Goal: Obtain resource: Obtain resource

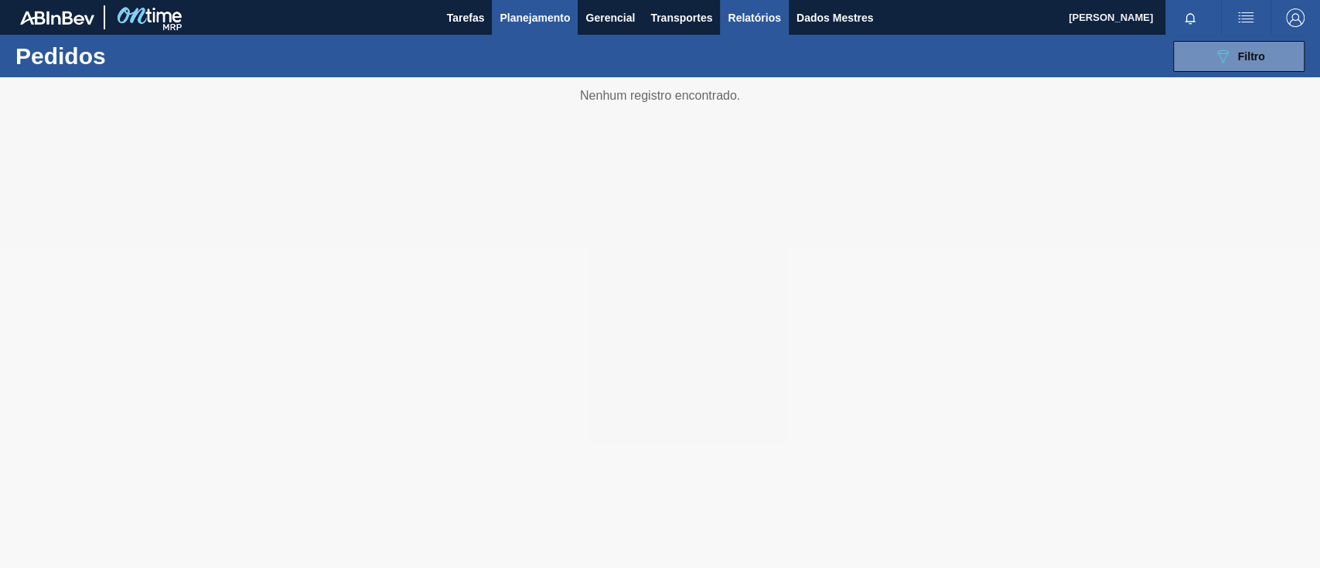
click at [766, 20] on font "Relatórios" at bounding box center [753, 18] width 53 height 12
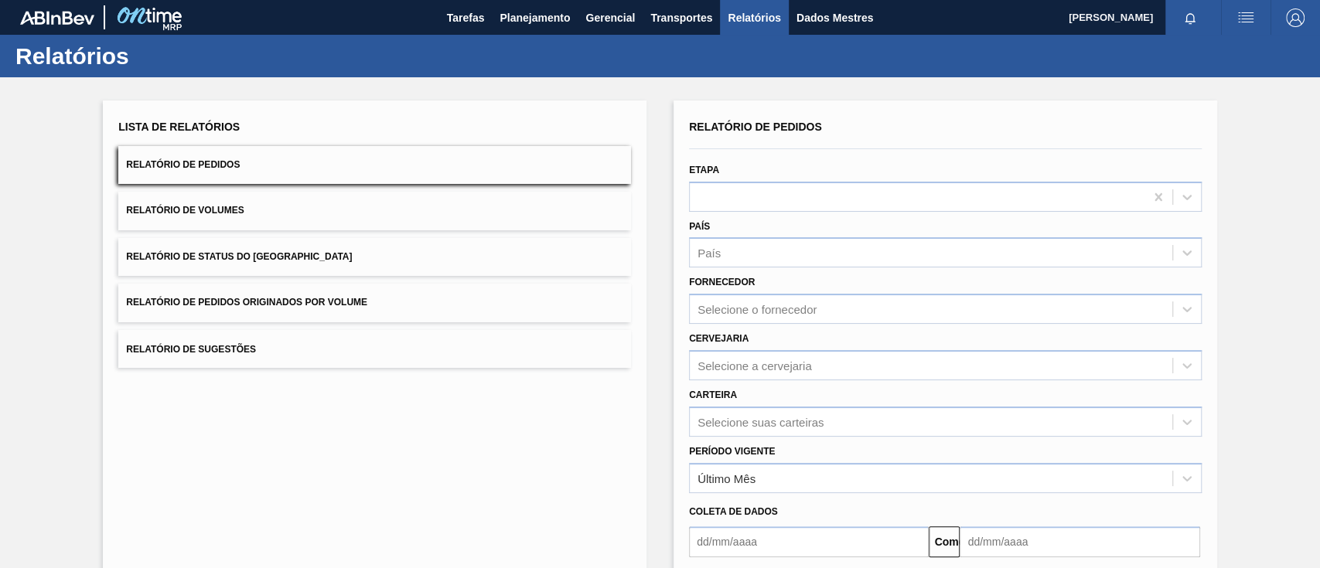
click at [314, 294] on button "Relatório de Pedidos Originados por Volume" at bounding box center [374, 303] width 513 height 38
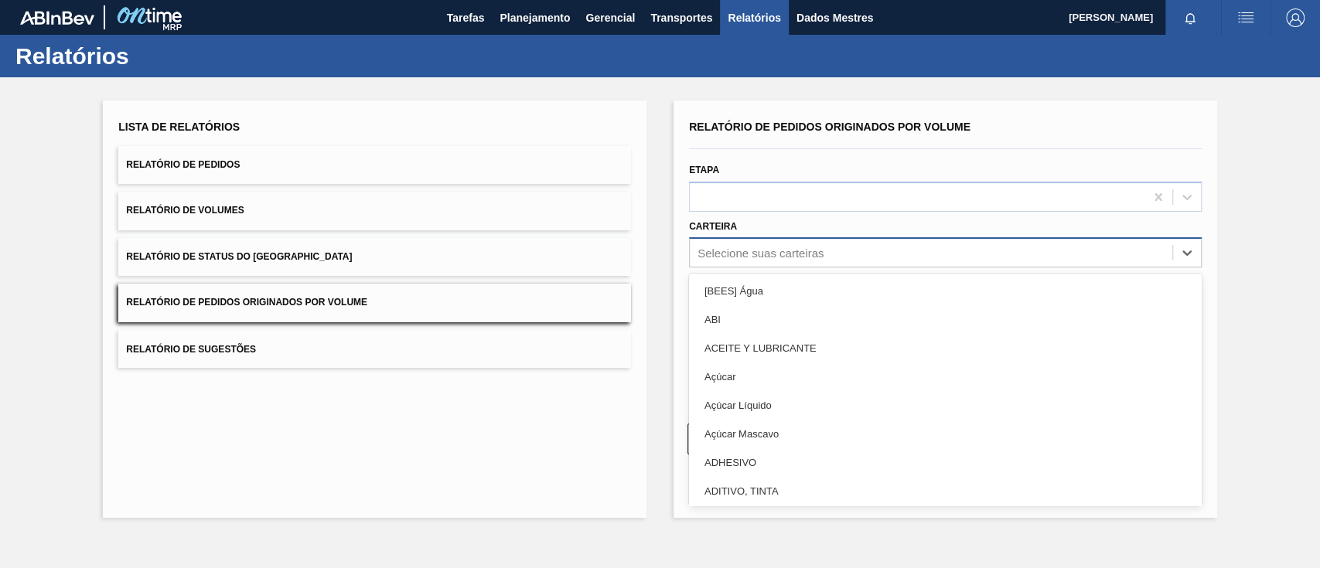
click at [792, 251] on font "Selecione suas carteiras" at bounding box center [760, 253] width 126 height 13
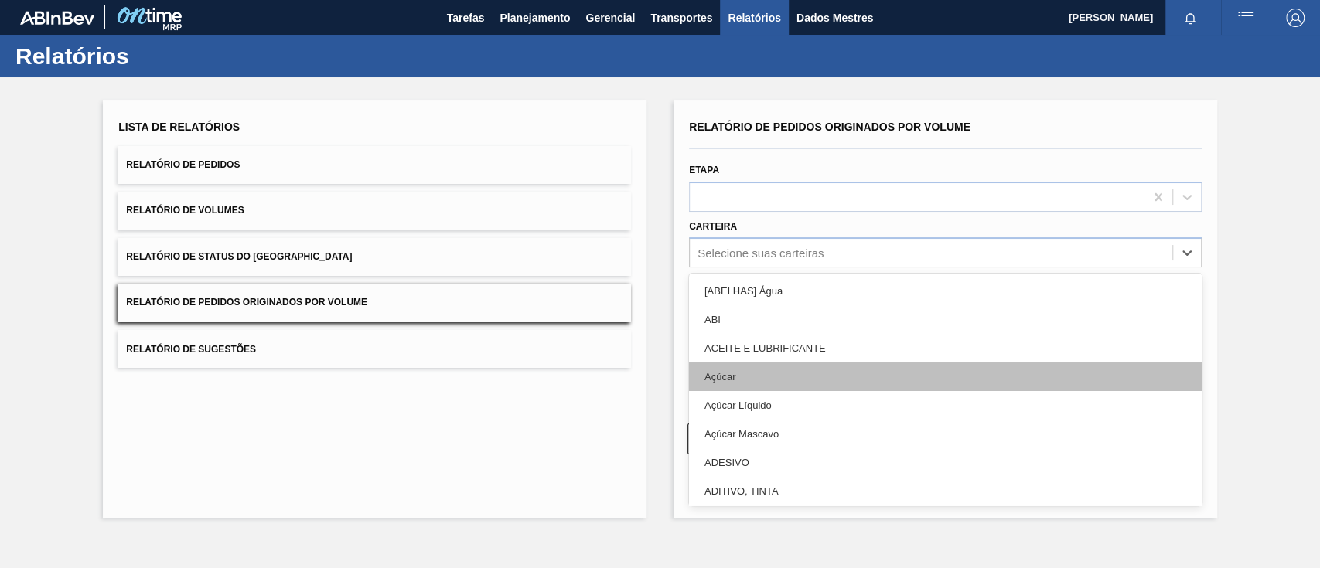
click at [756, 379] on div "Açúcar" at bounding box center [945, 377] width 513 height 29
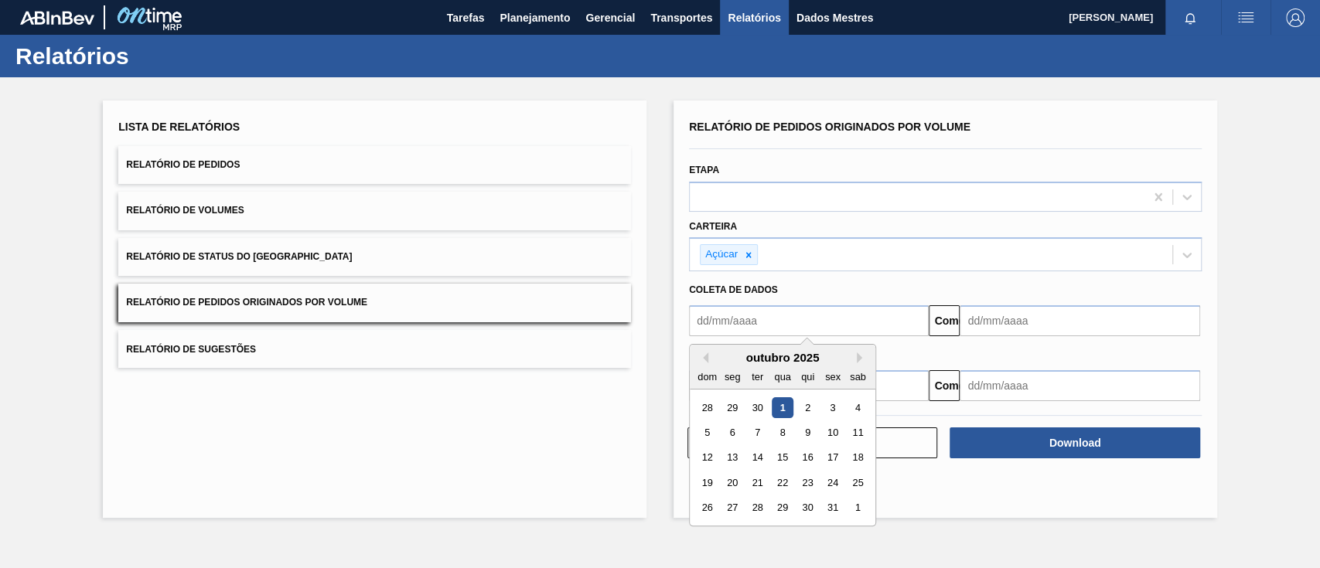
click at [765, 311] on input "text" at bounding box center [809, 320] width 240 height 31
click at [702, 356] on button "Mês anterior" at bounding box center [702, 358] width 11 height 11
click at [735, 405] on div "1" at bounding box center [732, 407] width 21 height 21
type input "[DATE]"
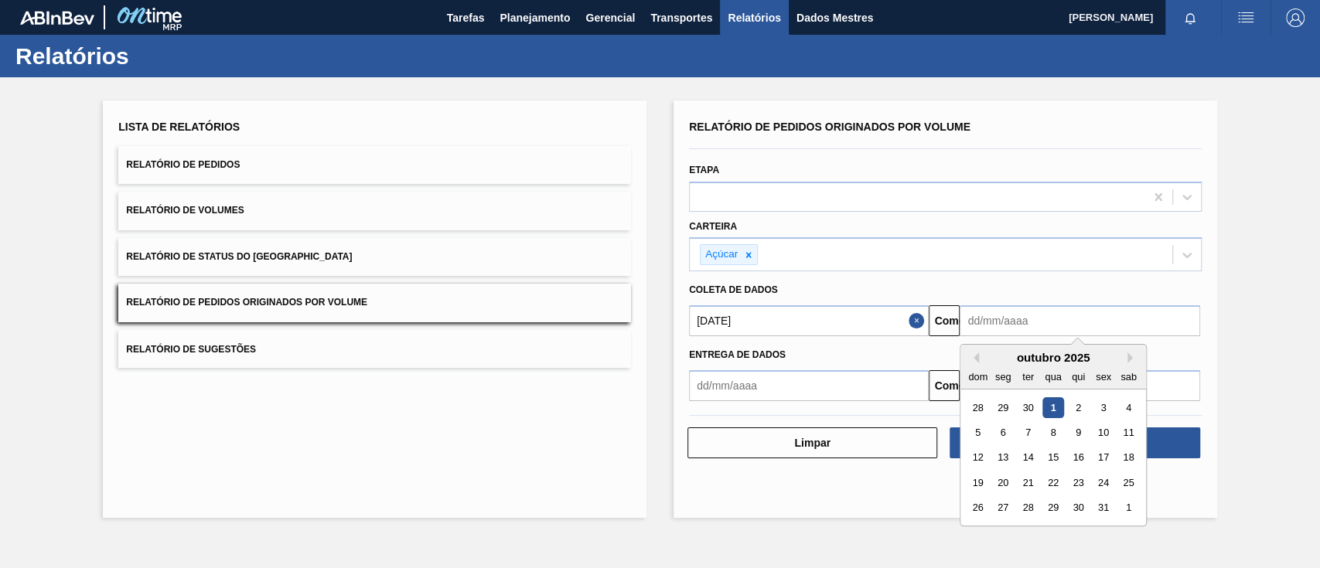
click at [1026, 319] on input "text" at bounding box center [1079, 320] width 240 height 31
click at [996, 428] on div "6" at bounding box center [1003, 432] width 21 height 21
type input "[DATE]"
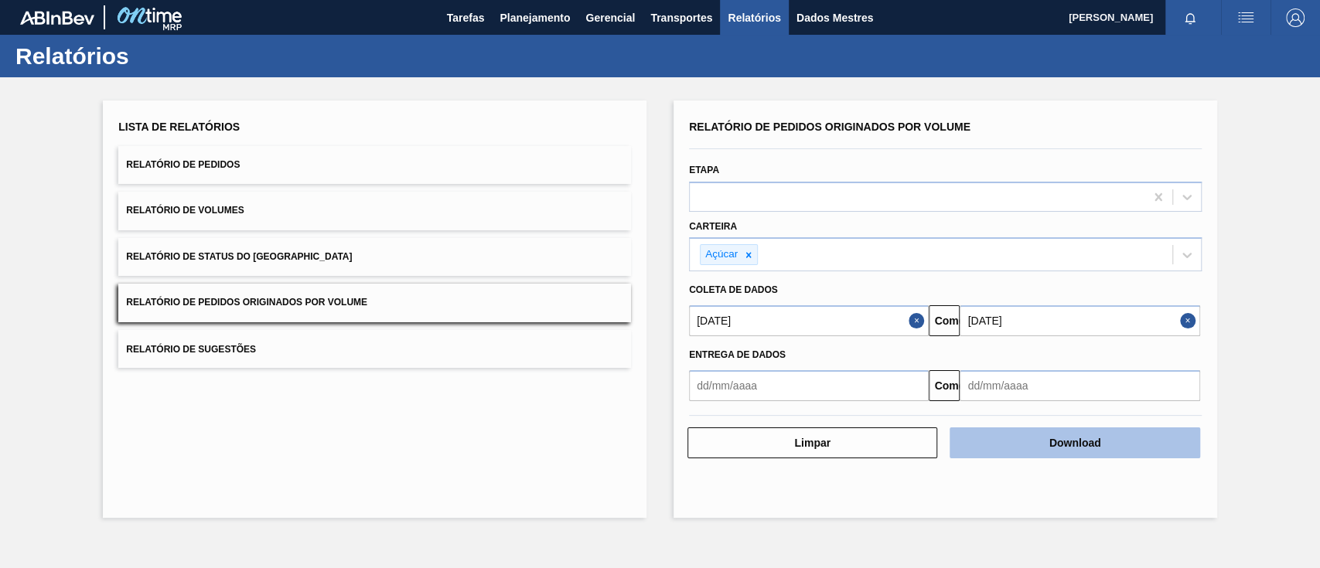
click at [1041, 445] on button "Download" at bounding box center [1074, 443] width 250 height 31
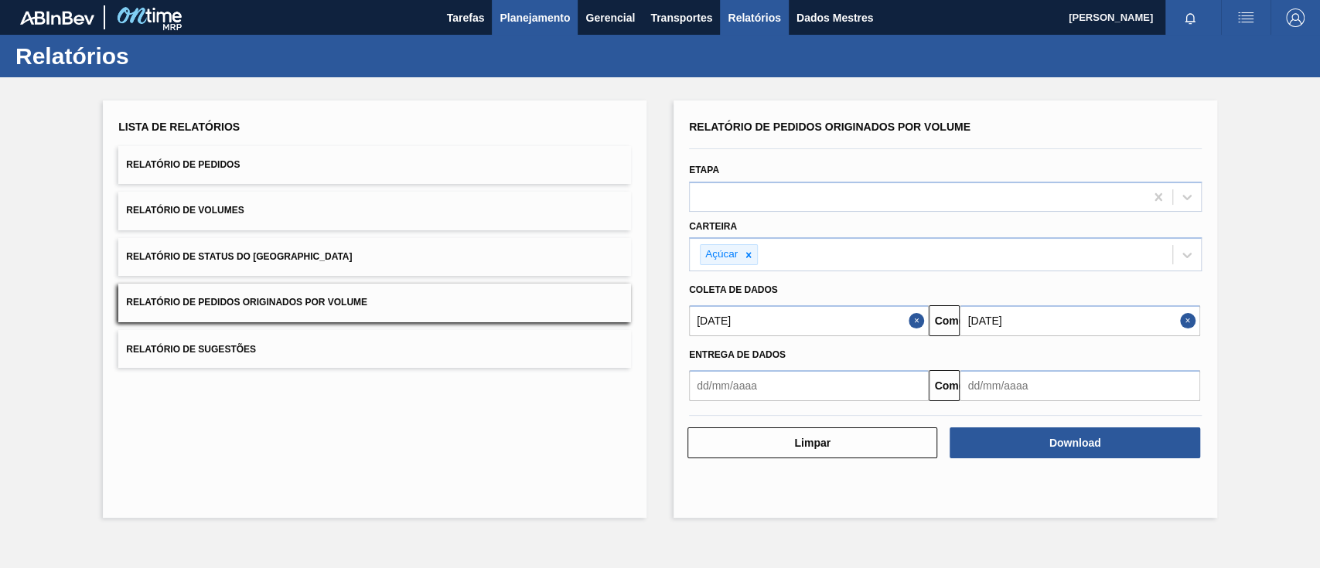
click at [550, 9] on font "Planejamento" at bounding box center [534, 18] width 70 height 19
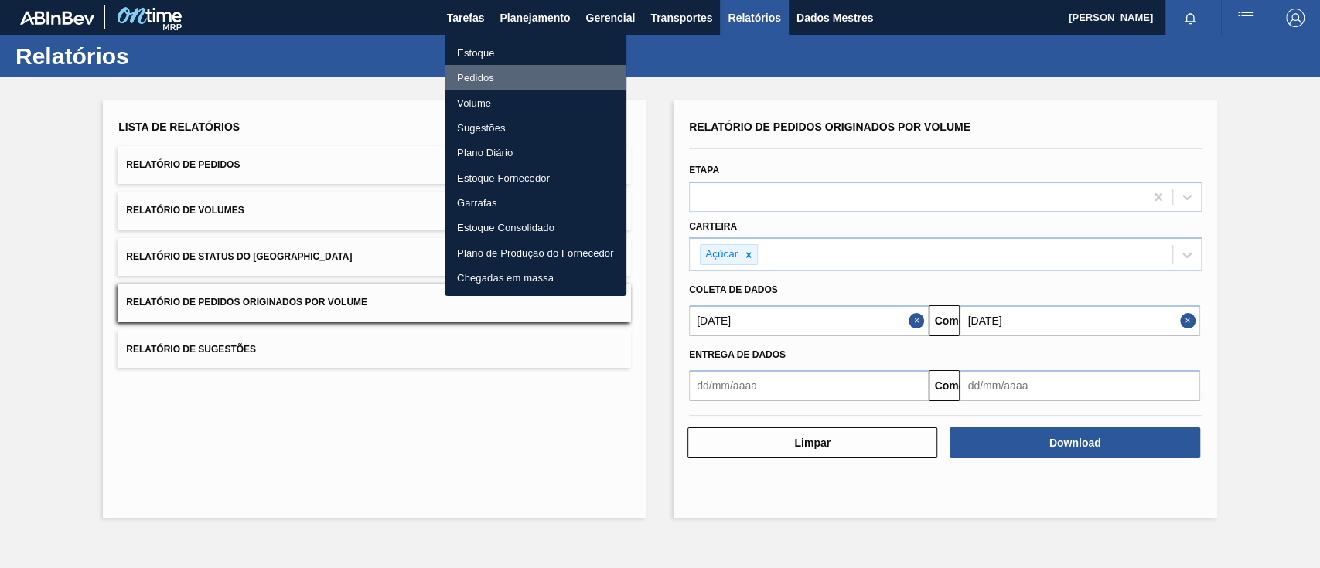
drag, startPoint x: 468, startPoint y: 77, endPoint x: 489, endPoint y: 72, distance: 21.6
click at [468, 77] on font "Pedidos" at bounding box center [475, 78] width 37 height 12
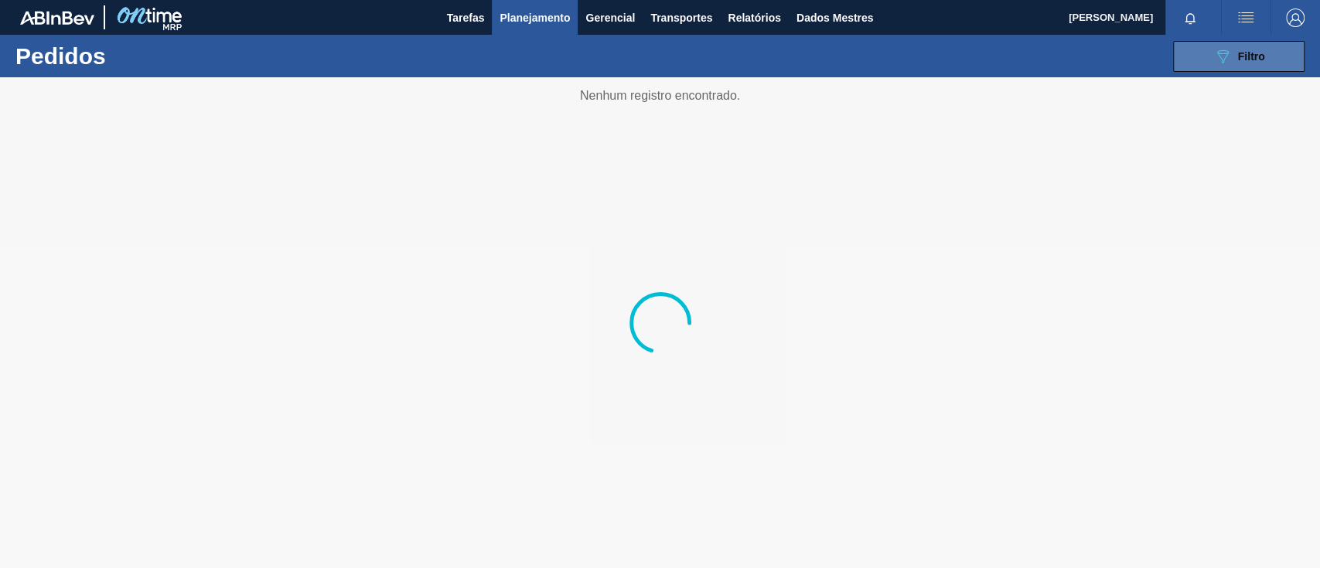
click at [1258, 44] on button "089F7B8B-B2A5-4AFE-B5C0-19BA573D28AC Filtro" at bounding box center [1238, 56] width 131 height 31
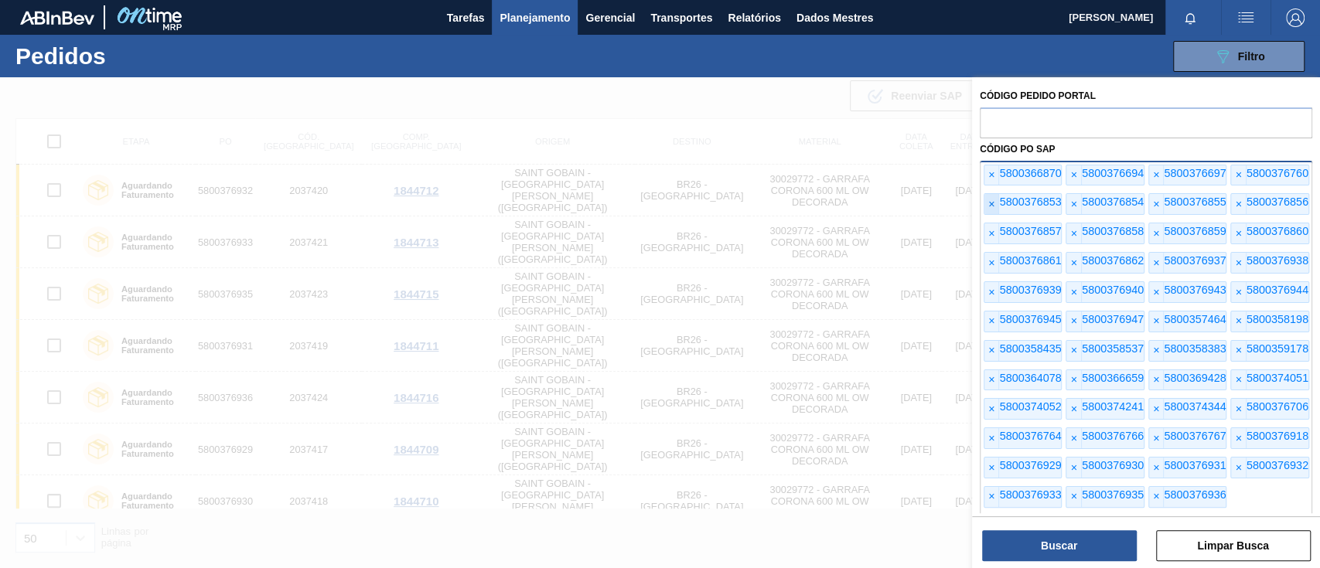
click at [990, 176] on font "×" at bounding box center [991, 175] width 6 height 12
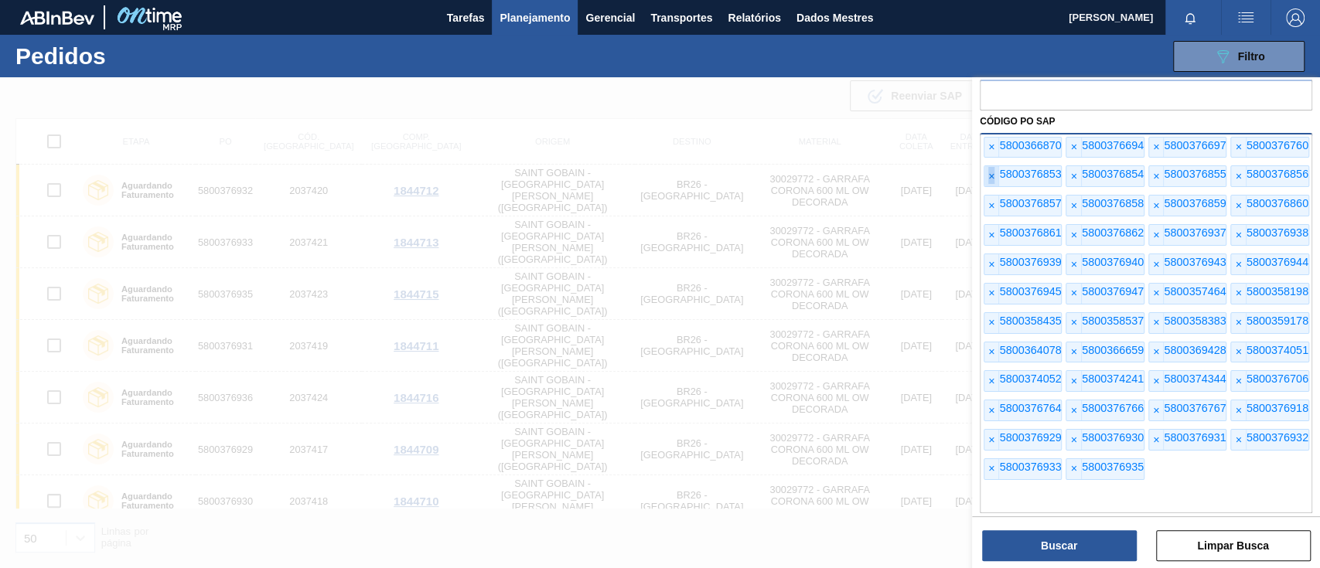
click at [990, 176] on font "×" at bounding box center [991, 176] width 6 height 12
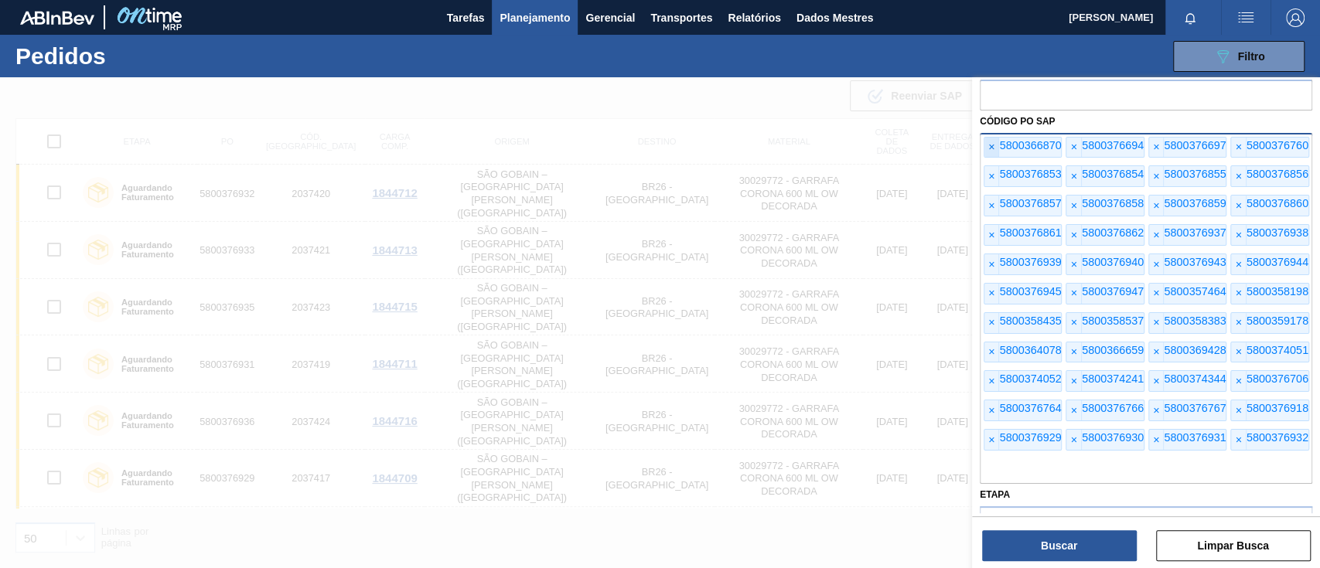
click at [988, 147] on font "×" at bounding box center [991, 147] width 6 height 12
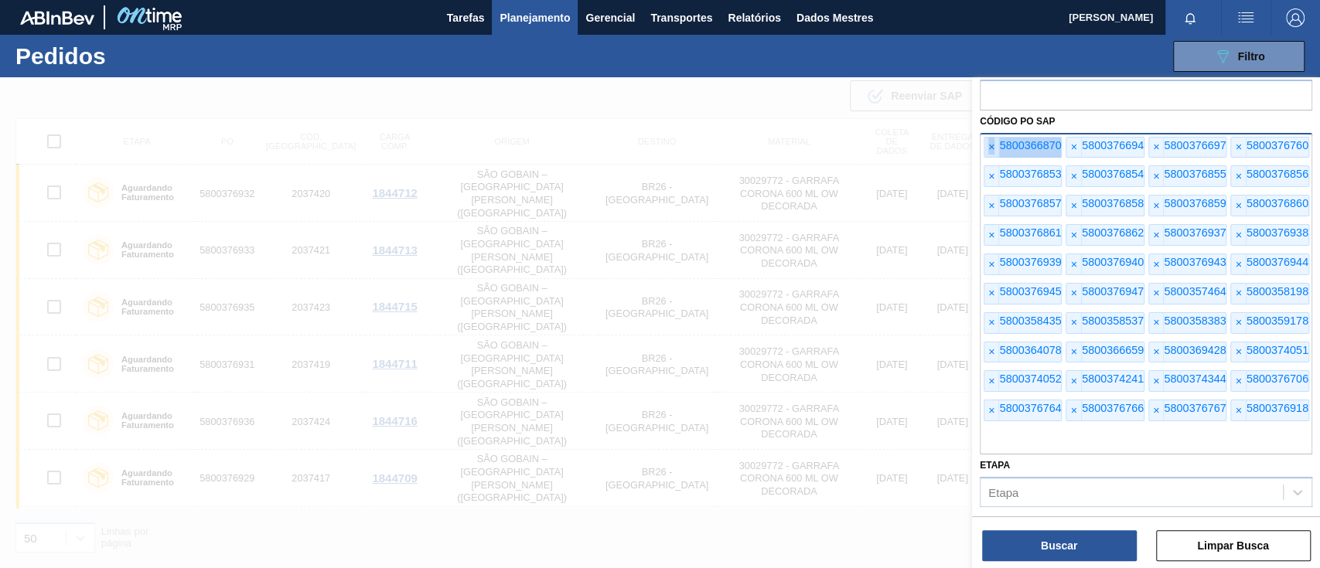
click at [988, 147] on font "×" at bounding box center [991, 147] width 6 height 12
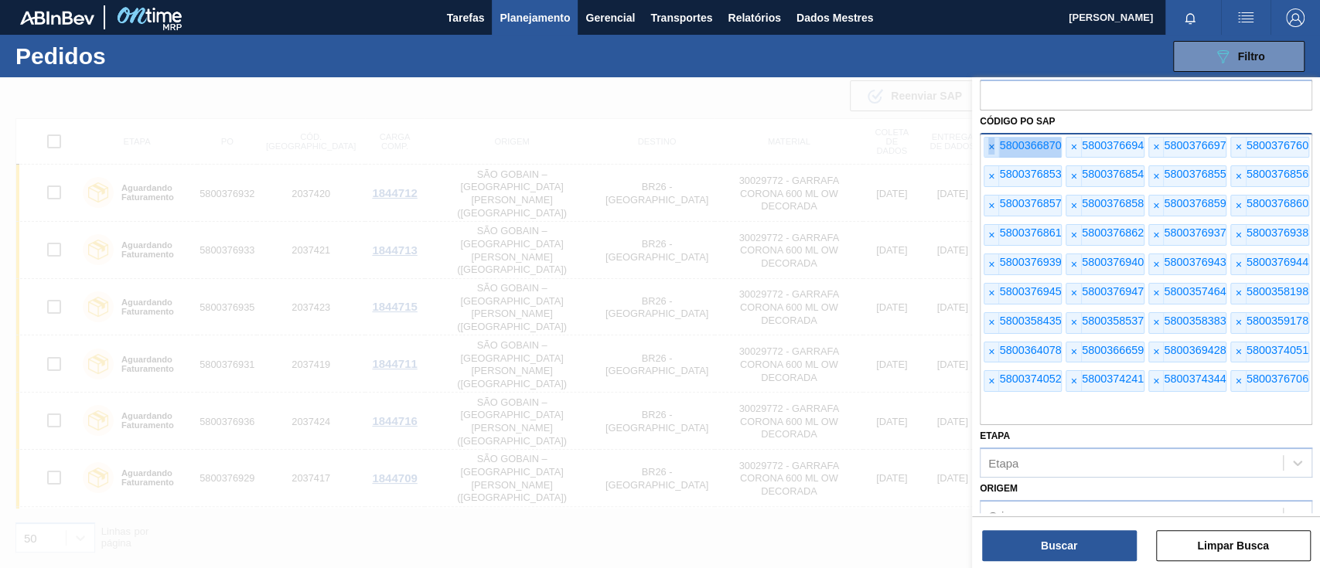
click at [988, 147] on font "×" at bounding box center [991, 147] width 6 height 12
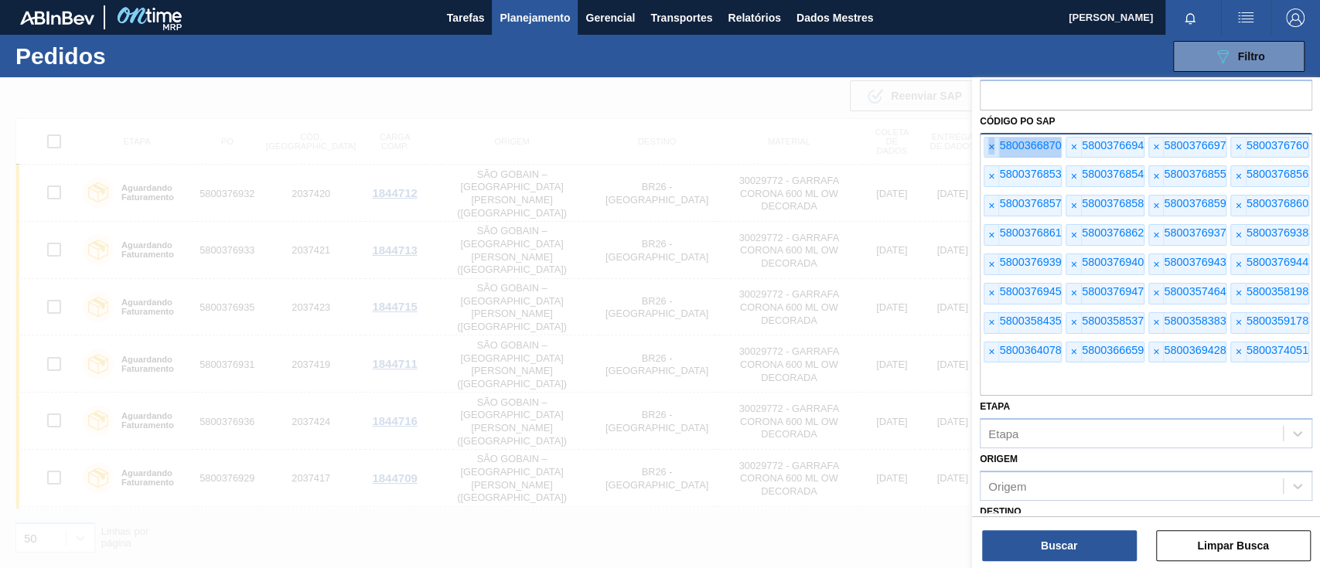
click at [988, 147] on font "×" at bounding box center [991, 147] width 6 height 12
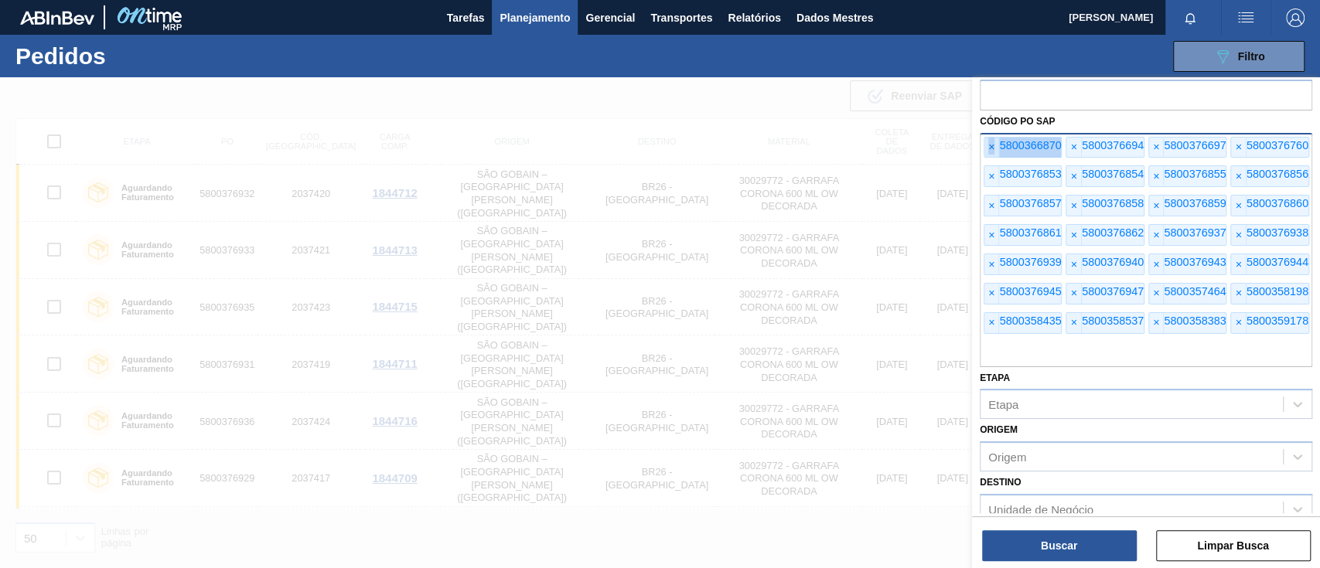
click at [988, 147] on font "×" at bounding box center [991, 147] width 6 height 12
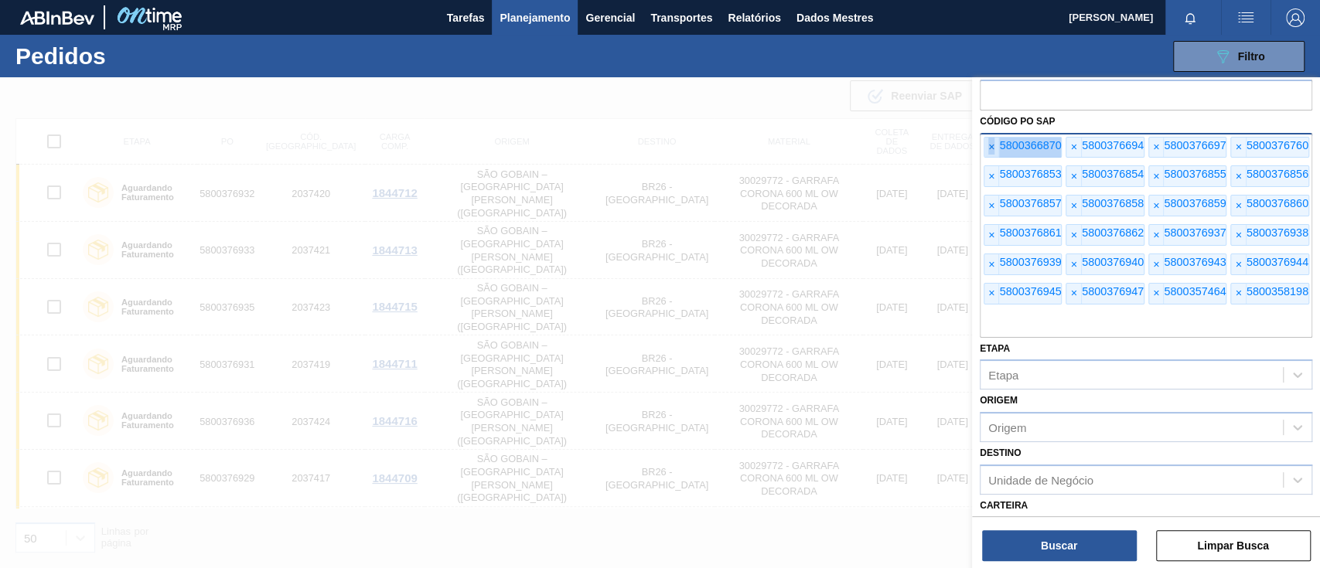
click at [988, 147] on font "×" at bounding box center [991, 147] width 6 height 12
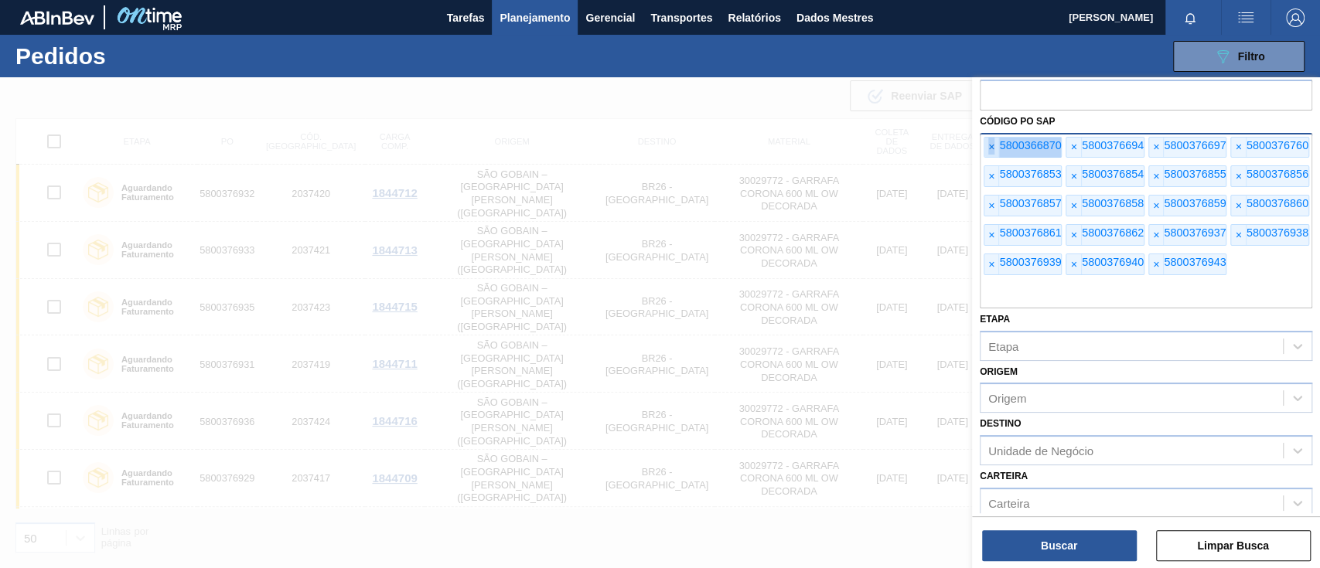
click at [988, 147] on font "×" at bounding box center [991, 147] width 6 height 12
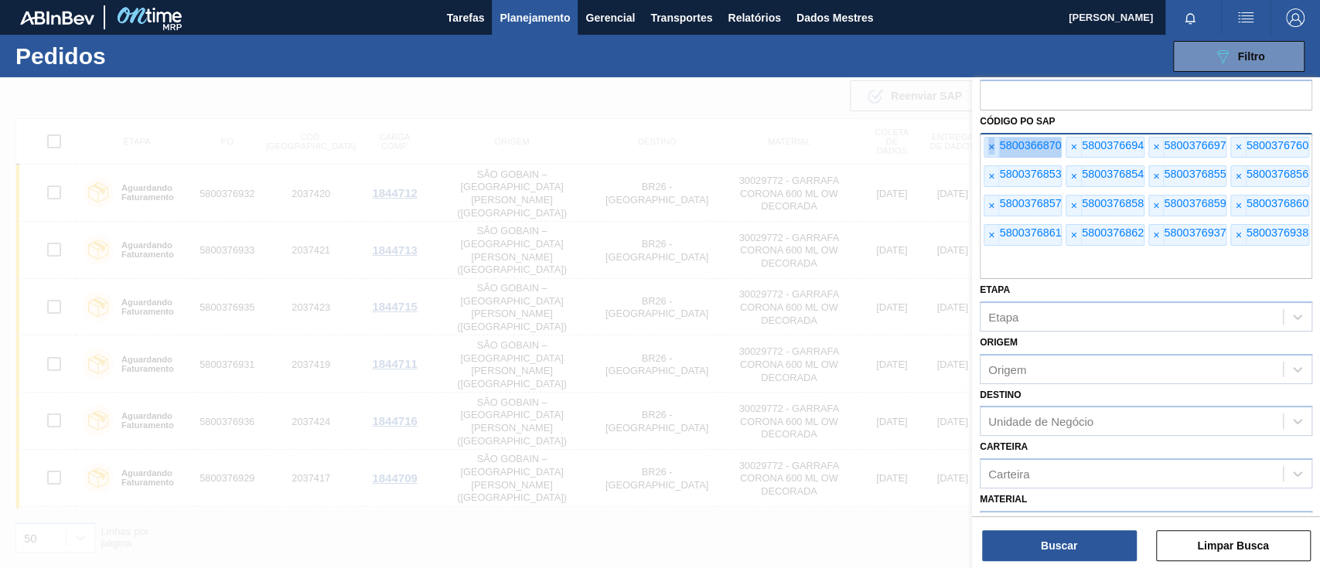
click at [988, 147] on font "×" at bounding box center [991, 147] width 6 height 12
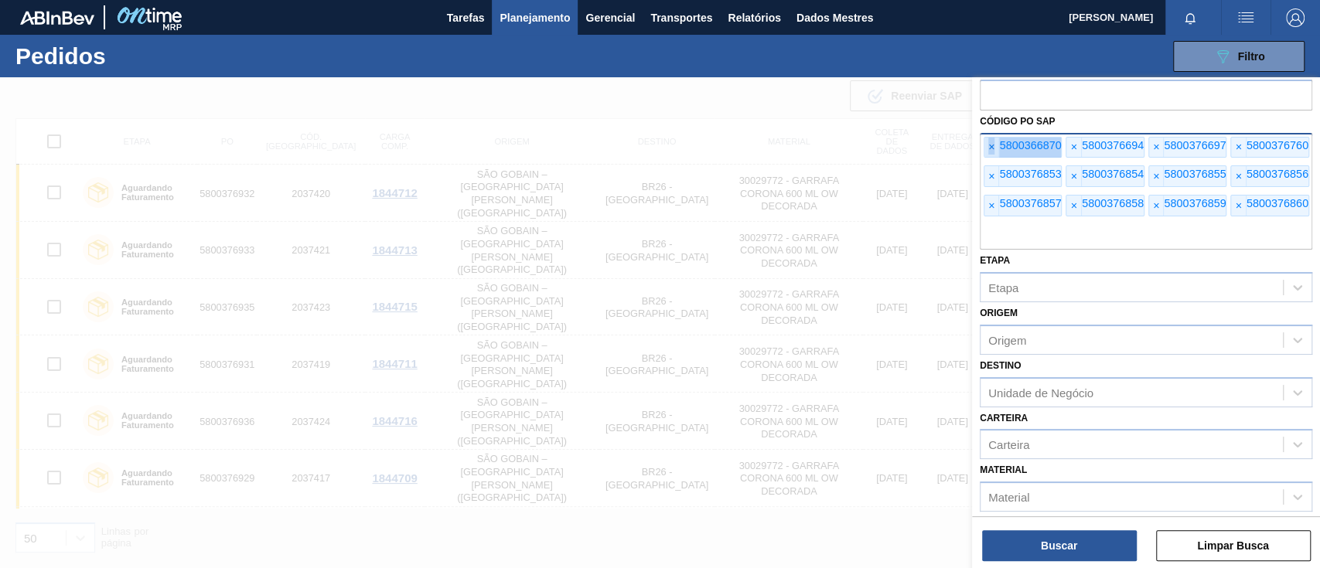
click at [988, 147] on font "×" at bounding box center [991, 147] width 6 height 12
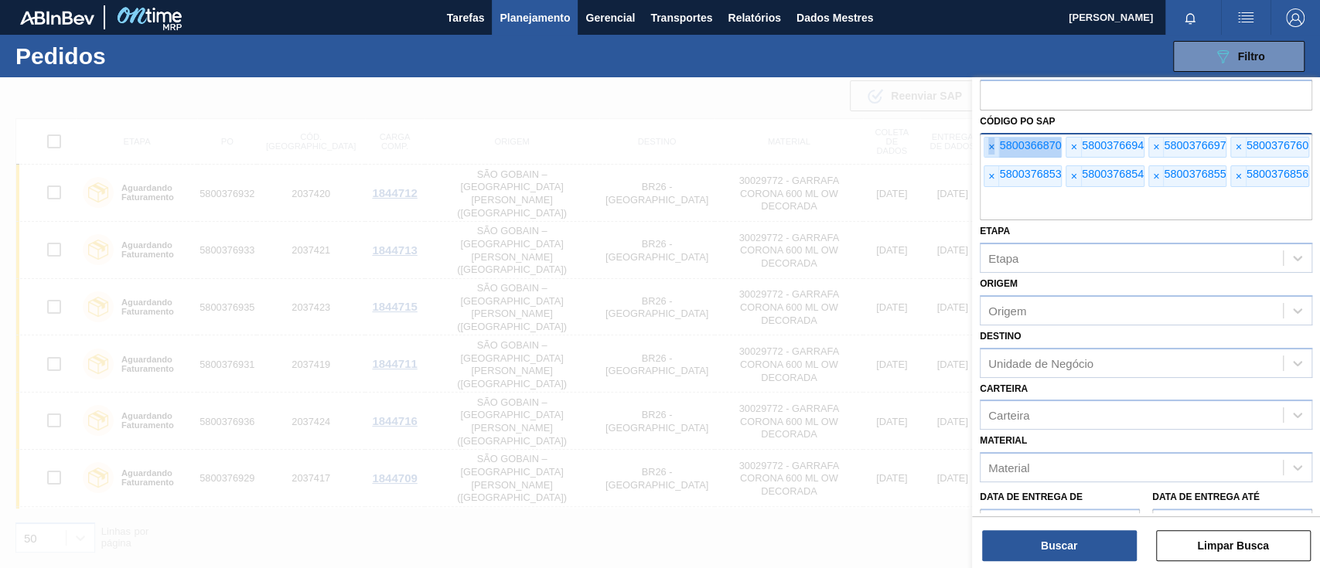
click at [988, 147] on font "×" at bounding box center [991, 147] width 6 height 12
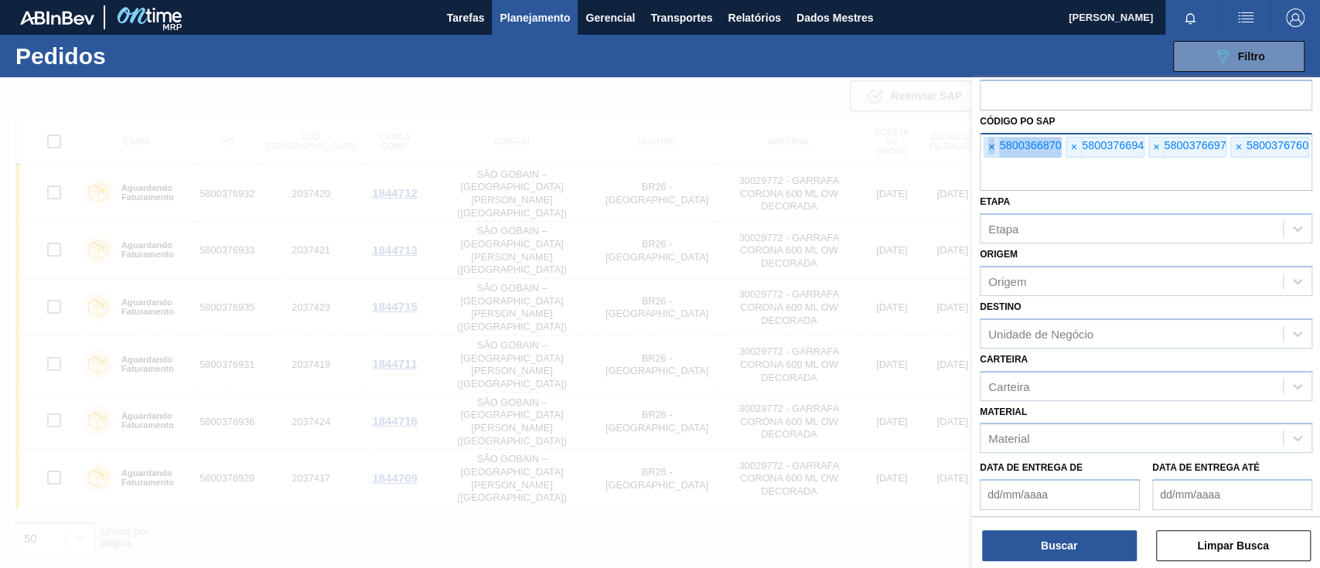
click at [988, 147] on font "×" at bounding box center [991, 147] width 6 height 12
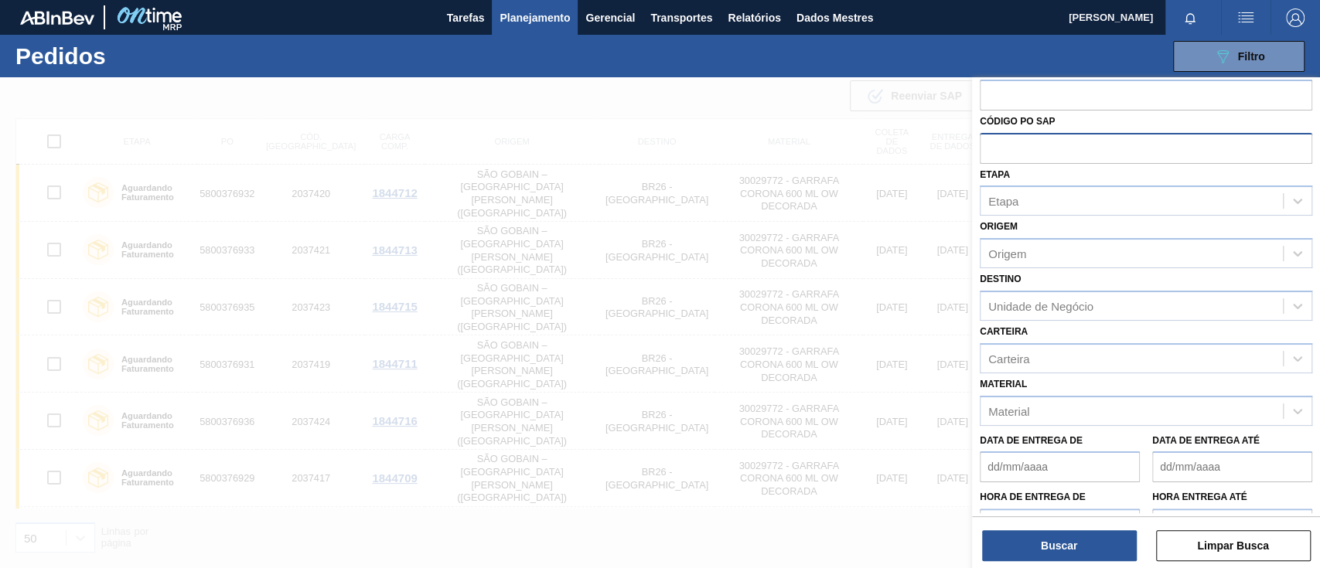
click at [988, 147] on input "text" at bounding box center [1145, 147] width 332 height 29
paste input "5800373397"
click at [1010, 145] on input "5800373397" at bounding box center [1145, 147] width 332 height 29
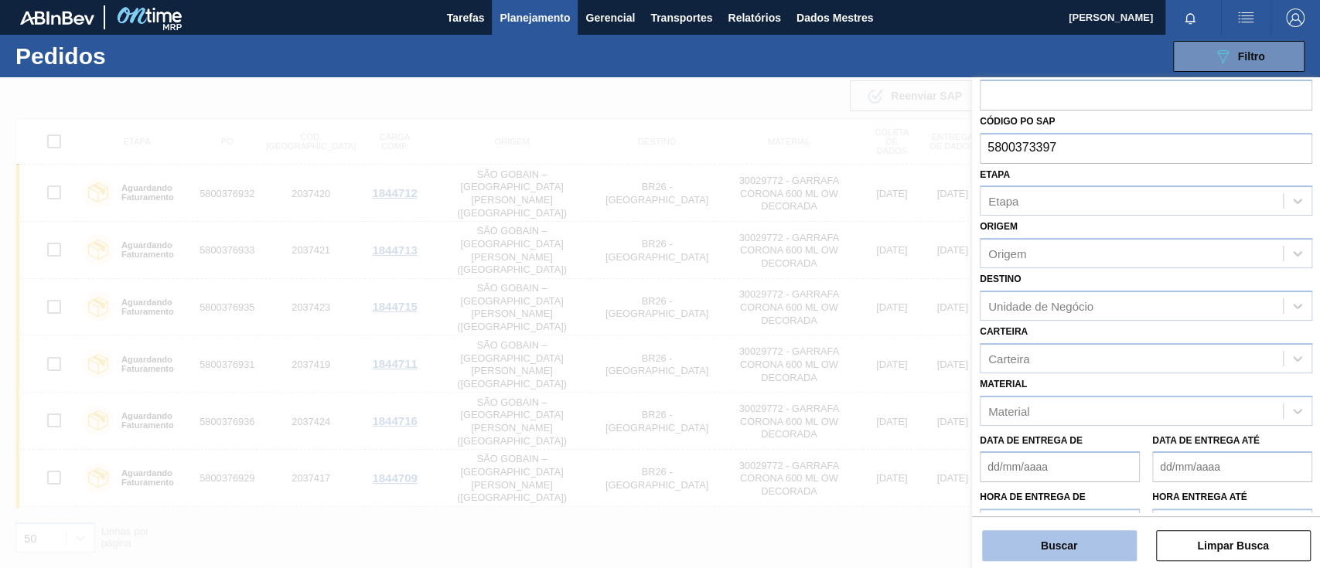
type input "5800373397"
click at [1071, 533] on button "Buscar" at bounding box center [1059, 545] width 155 height 31
